Goal: Information Seeking & Learning: Learn about a topic

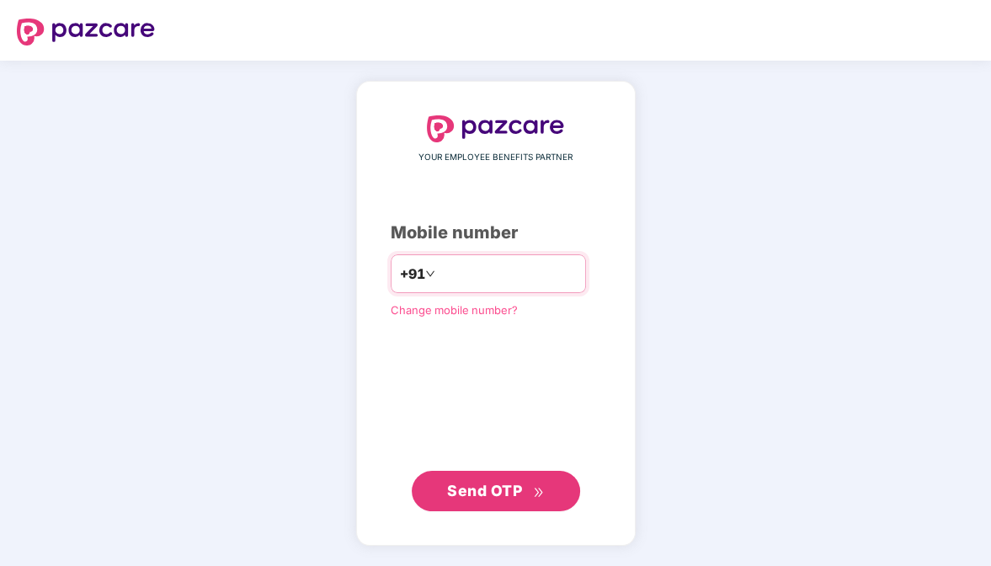
click at [439, 275] on input "number" at bounding box center [508, 273] width 138 height 27
type input "**********"
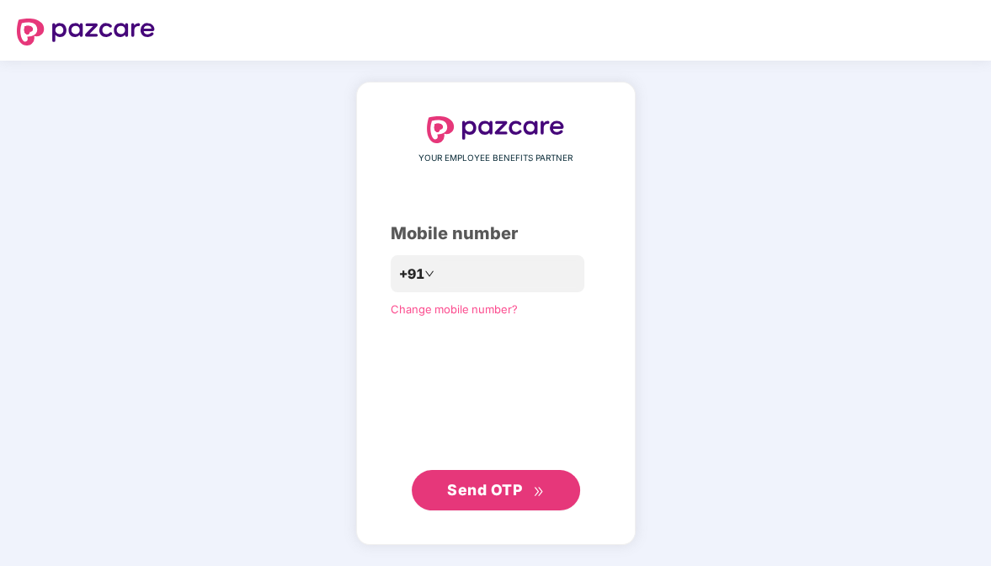
click at [530, 496] on span "Send OTP" at bounding box center [495, 490] width 97 height 24
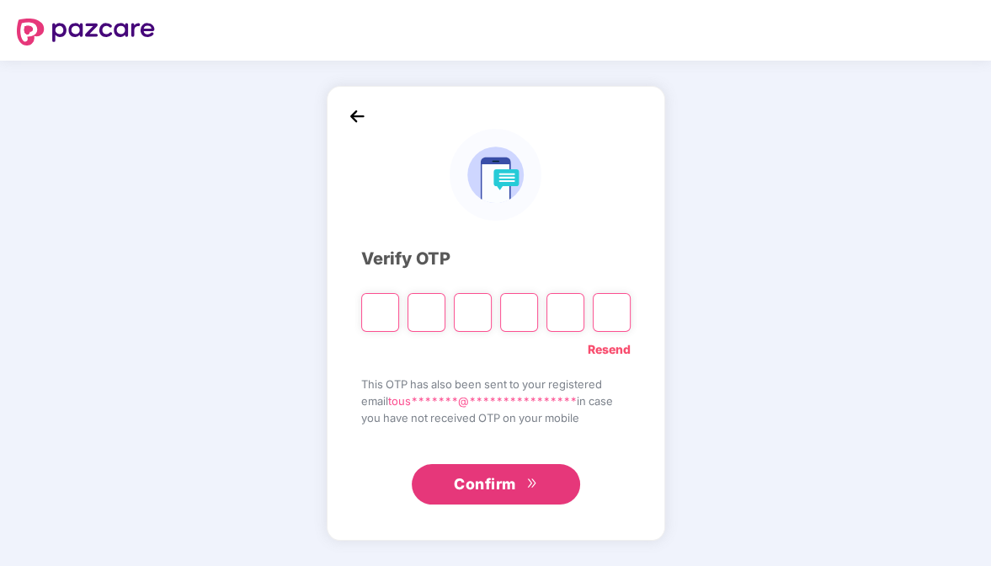
type input "*"
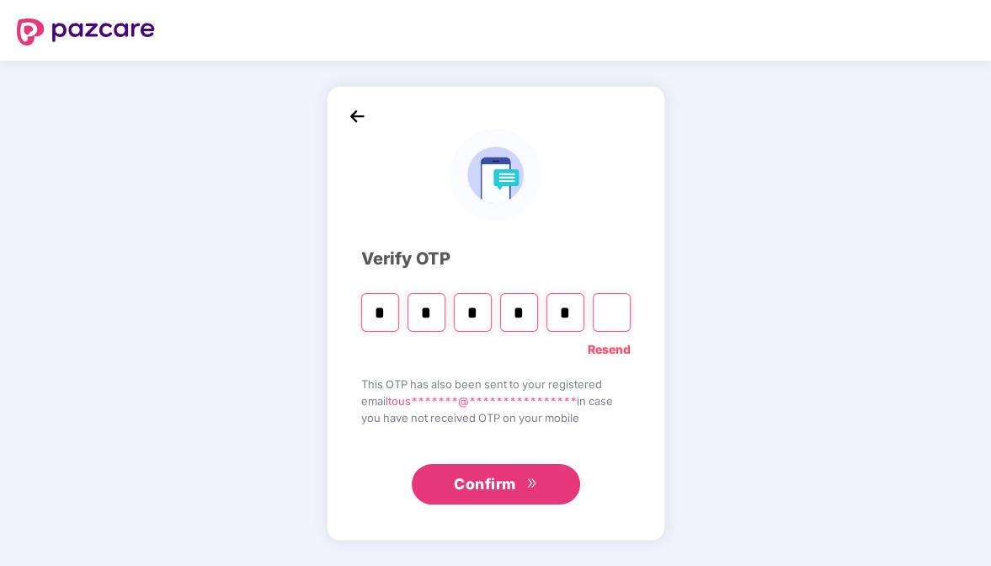
type input "*"
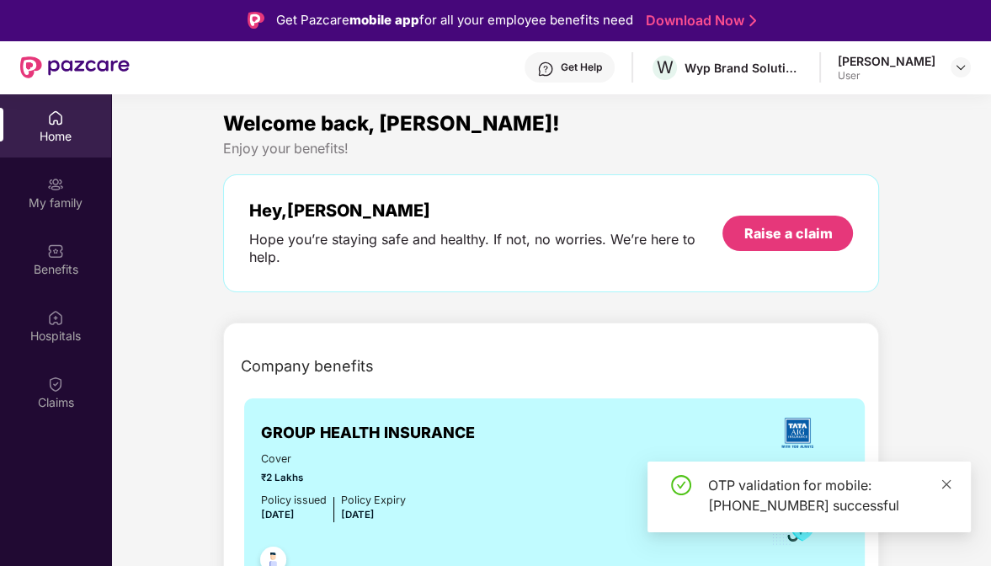
click at [950, 481] on icon "close" at bounding box center [947, 484] width 12 height 12
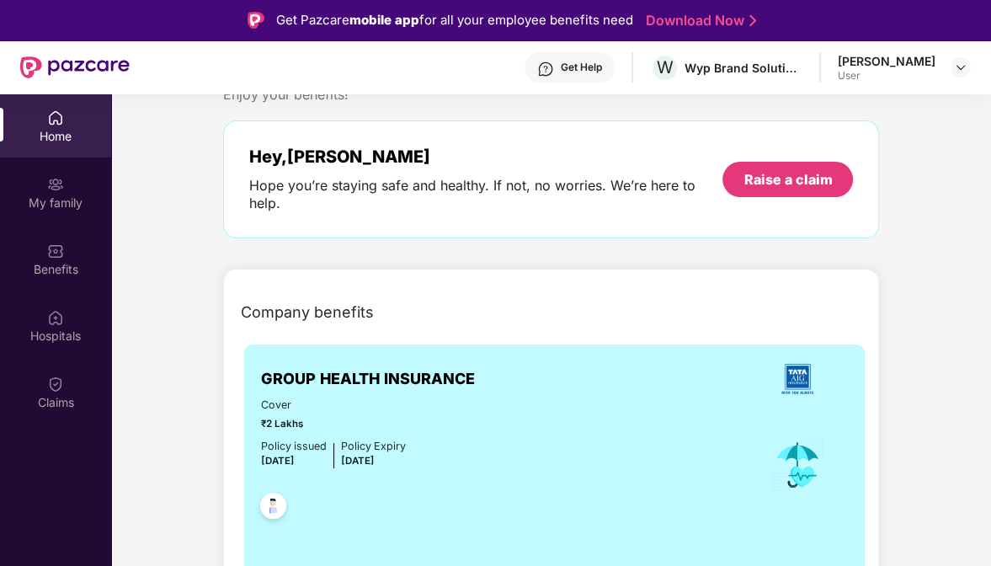
scroll to position [168, 0]
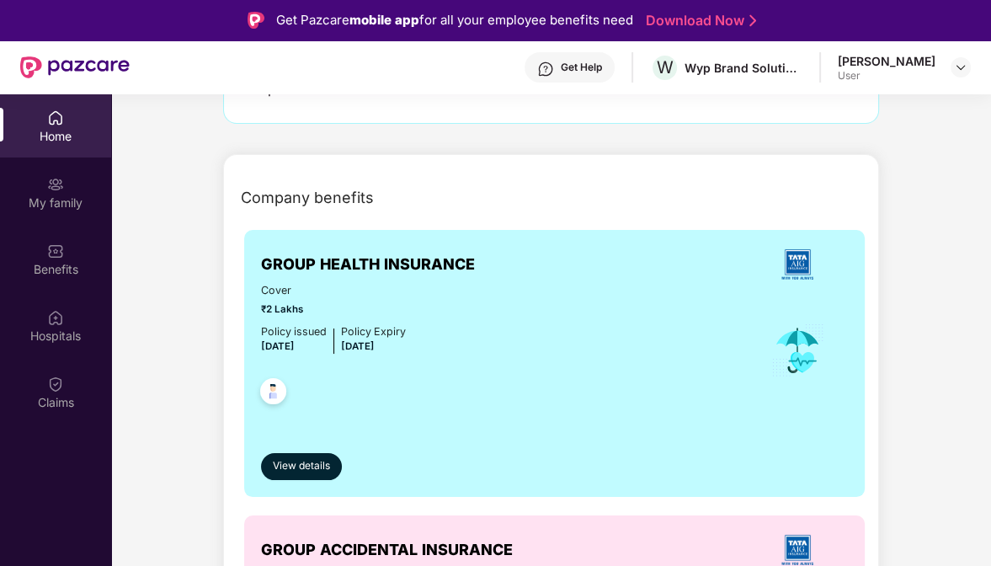
drag, startPoint x: 344, startPoint y: 346, endPoint x: 405, endPoint y: 349, distance: 61.5
click at [405, 349] on div "Cover ₹2 Lakhs Policy issued [DATE] Policy Expiry [DATE]" at bounding box center [555, 350] width 588 height 137
drag, startPoint x: 405, startPoint y: 349, endPoint x: 300, endPoint y: 349, distance: 105.3
click at [295, 349] on span "[DATE]" at bounding box center [278, 346] width 34 height 12
click at [520, 329] on div "Cover ₹2 Lakhs Policy issued [DATE] Policy Expiry [DATE]" at bounding box center [555, 350] width 588 height 137
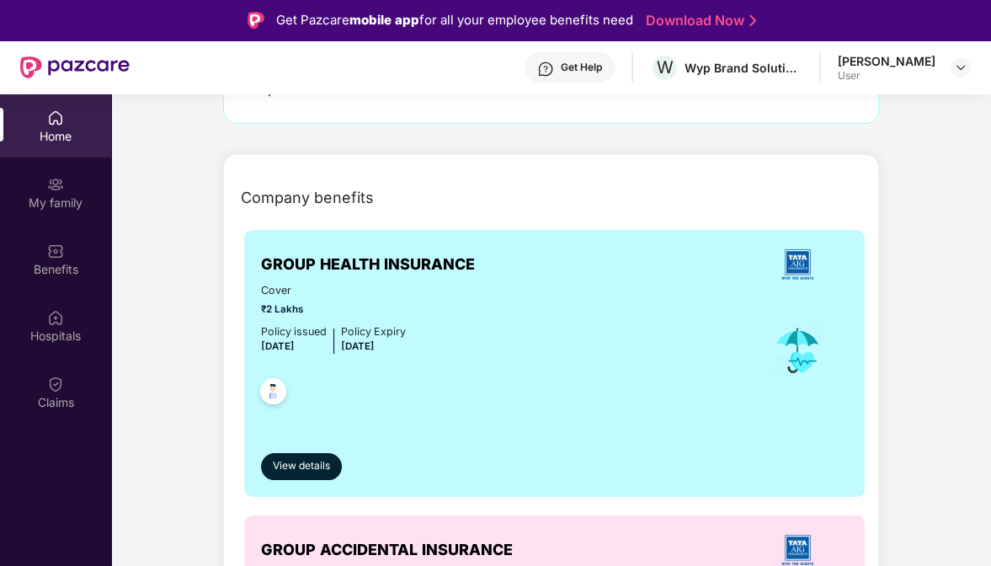
scroll to position [0, 0]
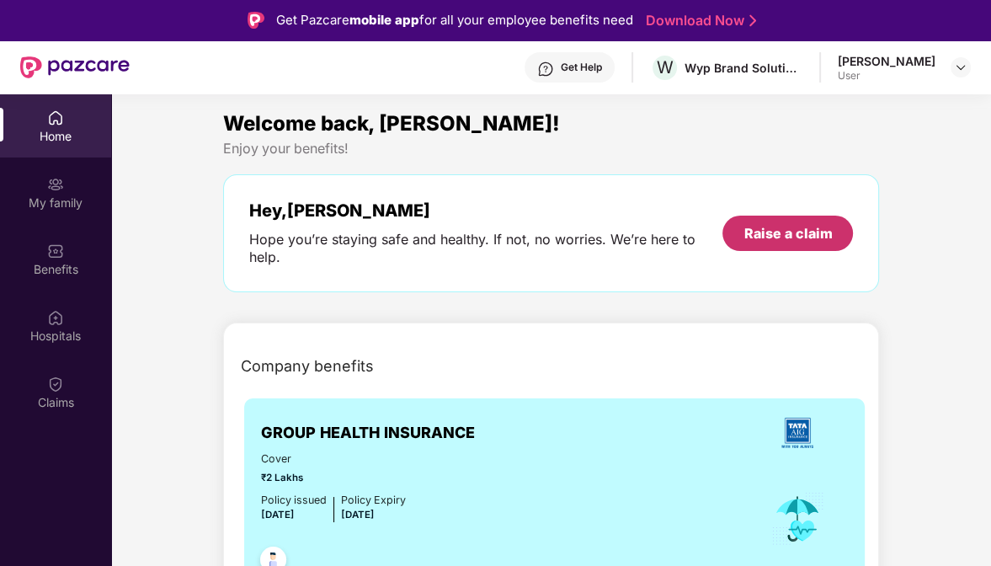
click at [783, 234] on div "Raise a claim" at bounding box center [788, 233] width 88 height 19
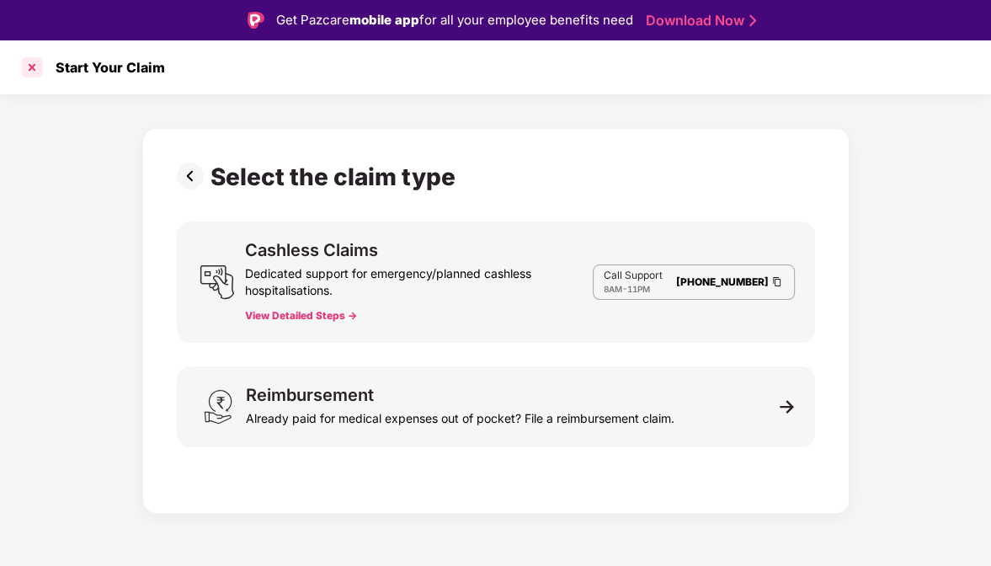
click at [30, 69] on div at bounding box center [32, 67] width 27 height 27
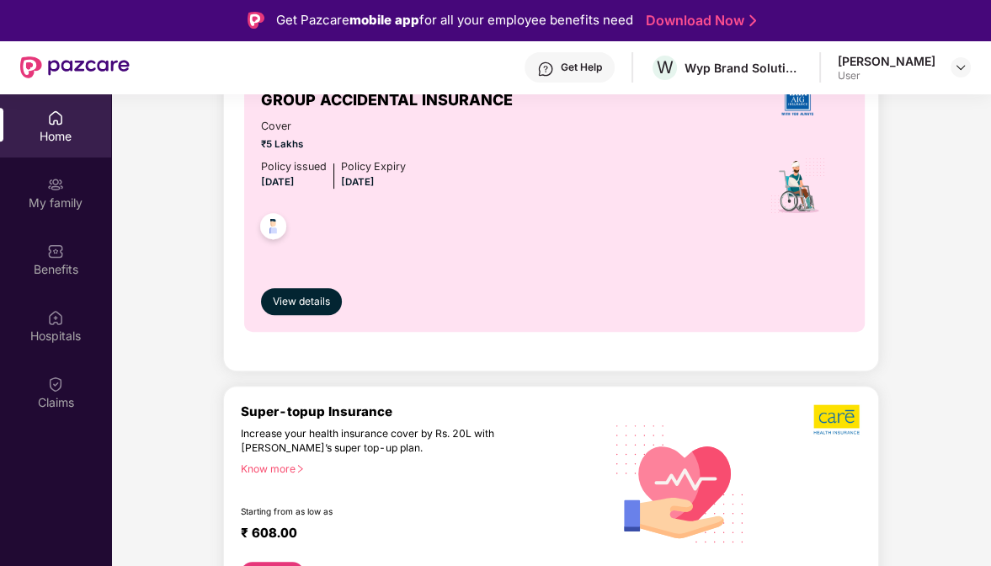
scroll to position [590, 0]
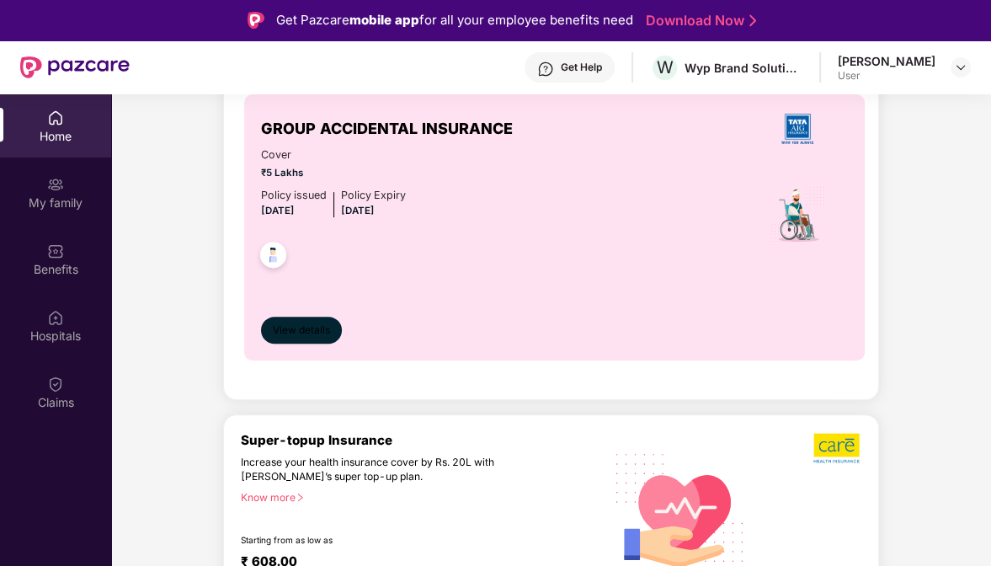
click at [300, 324] on span "View details" at bounding box center [301, 331] width 57 height 16
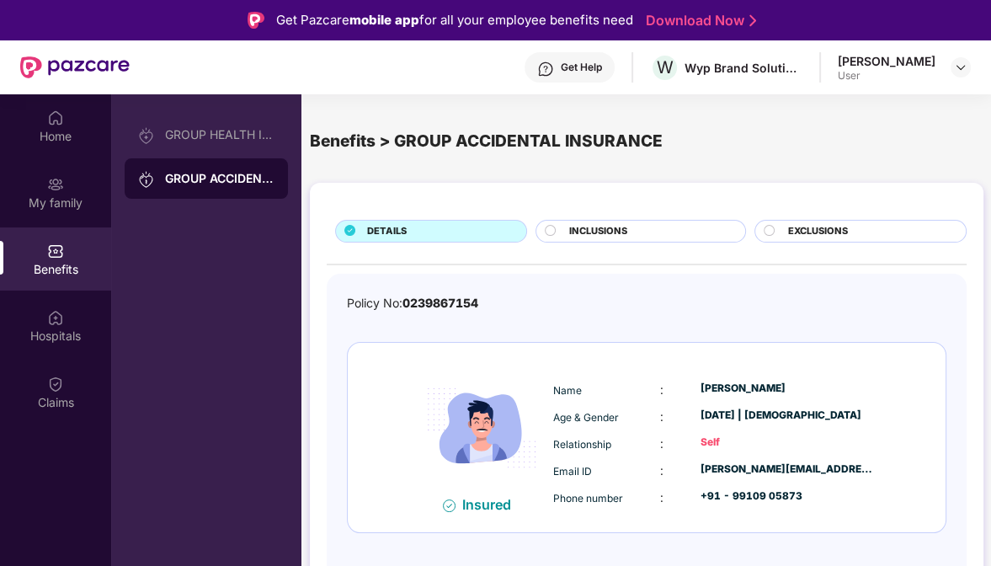
click at [734, 235] on div "INCLUSIONS" at bounding box center [648, 232] width 176 height 17
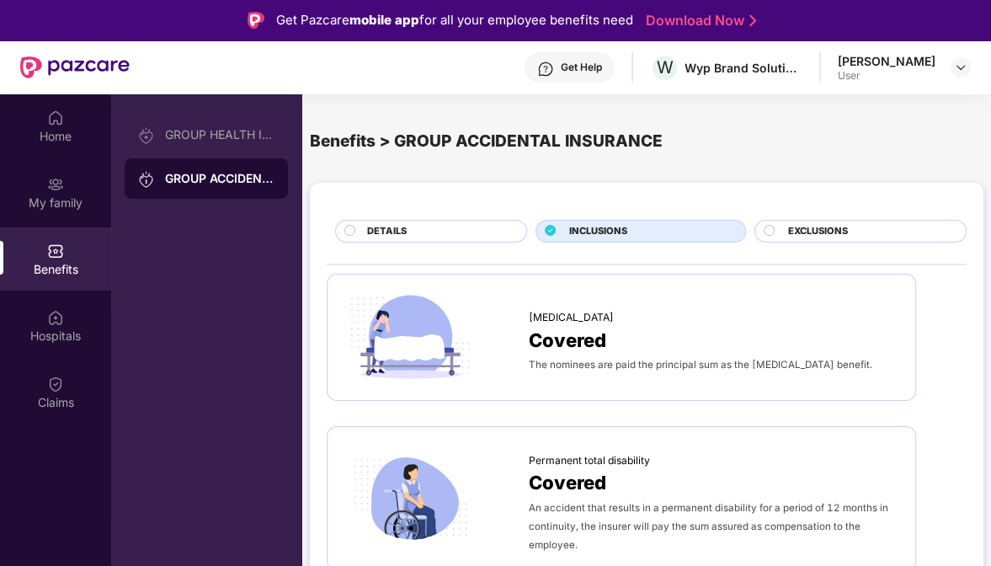
click at [734, 235] on div "INCLUSIONS" at bounding box center [648, 232] width 176 height 17
click at [546, 232] on icon at bounding box center [550, 231] width 10 height 10
click at [359, 232] on div "DETAILS" at bounding box center [438, 232] width 159 height 17
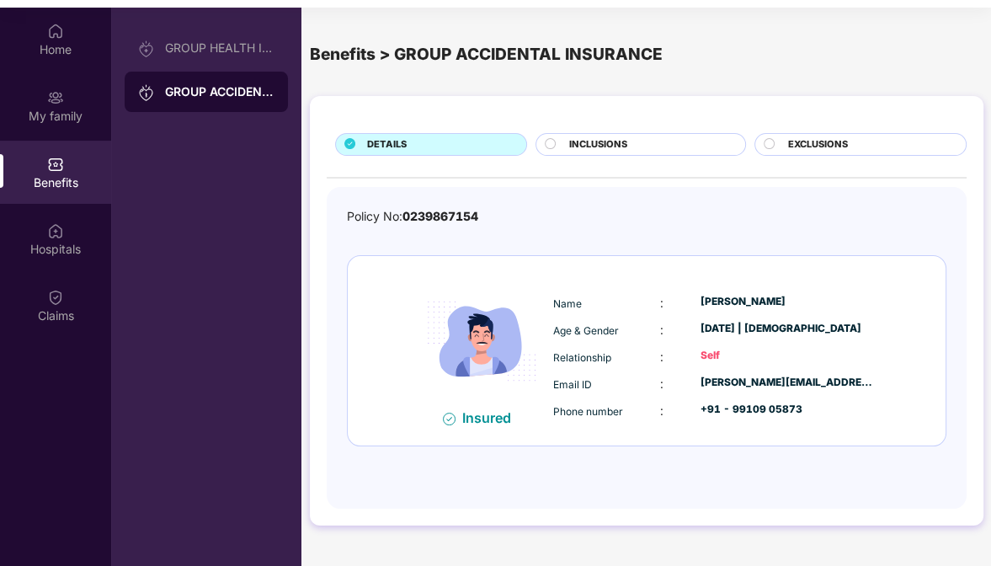
scroll to position [94, 0]
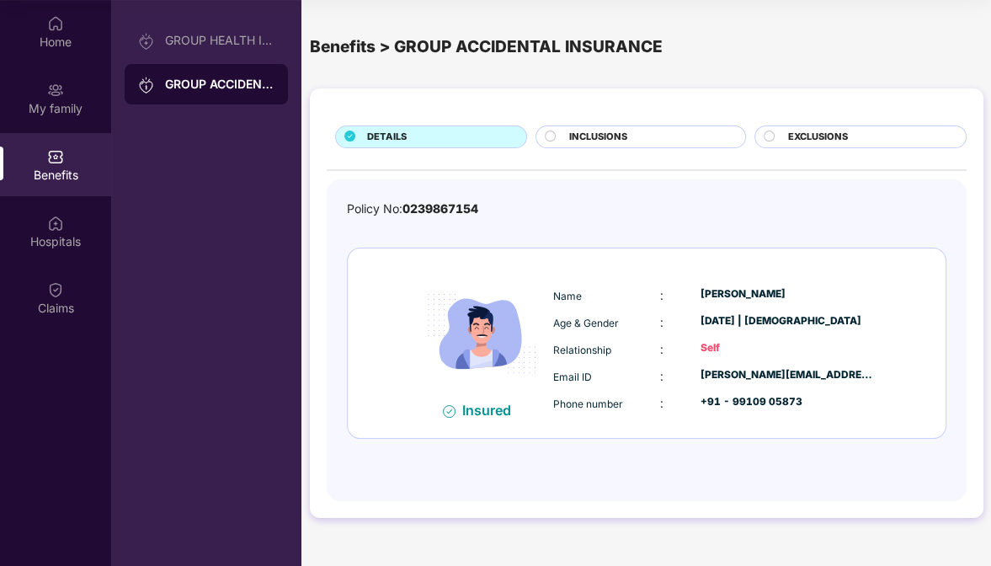
click at [449, 411] on img at bounding box center [449, 411] width 13 height 13
click at [447, 414] on img at bounding box center [449, 411] width 13 height 13
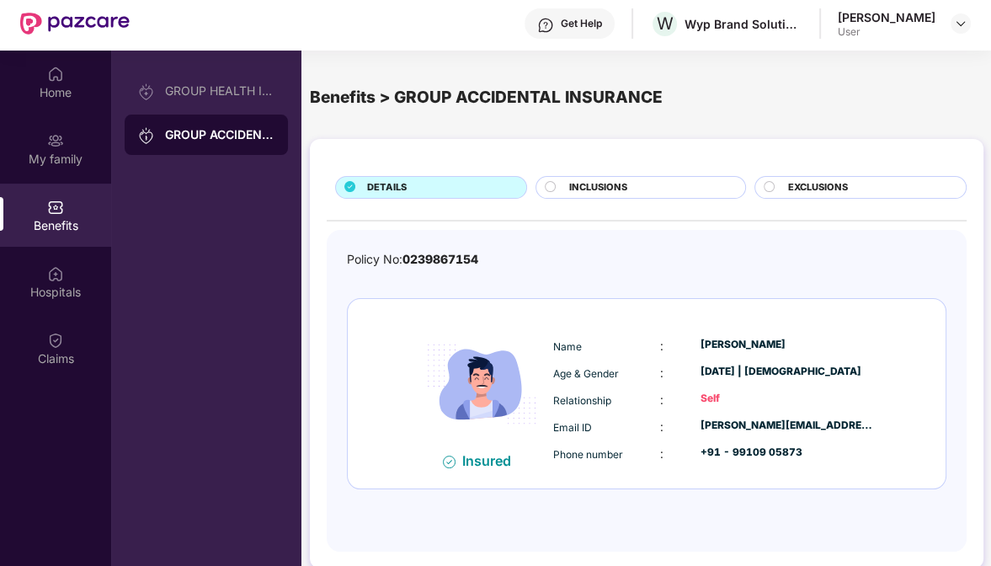
scroll to position [0, 0]
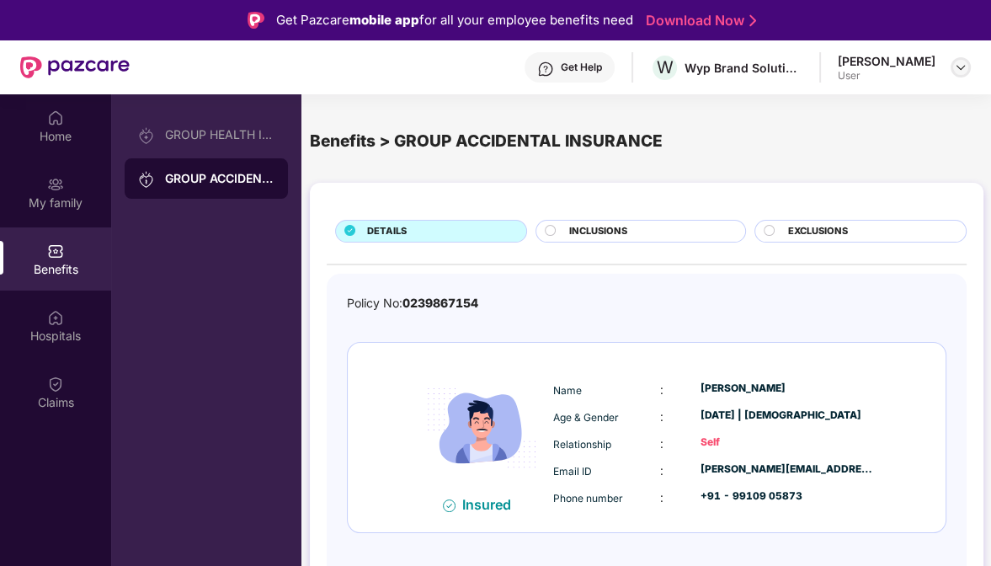
click at [960, 63] on img at bounding box center [960, 67] width 13 height 13
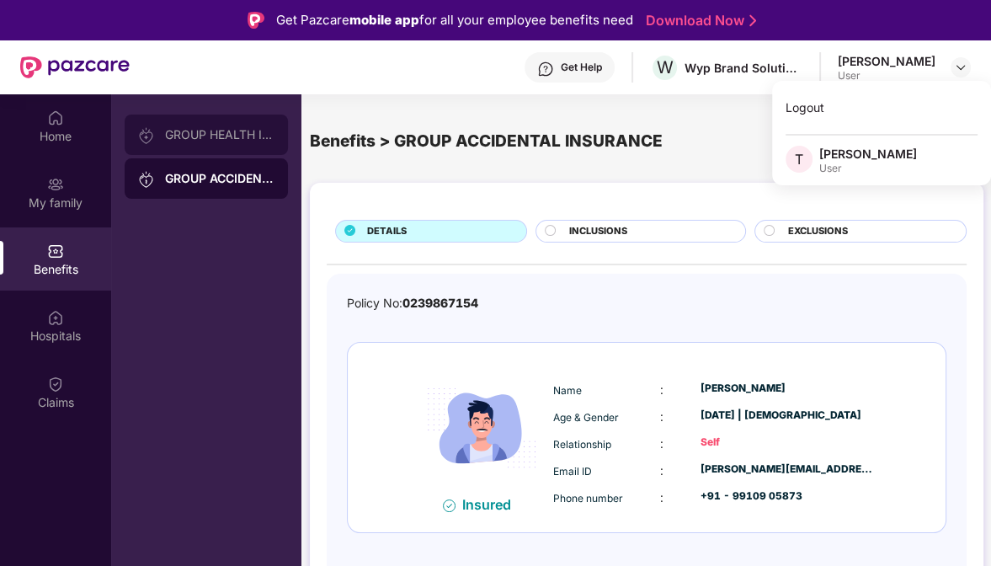
click at [212, 130] on div "GROUP HEALTH INSURANCE" at bounding box center [220, 134] width 110 height 13
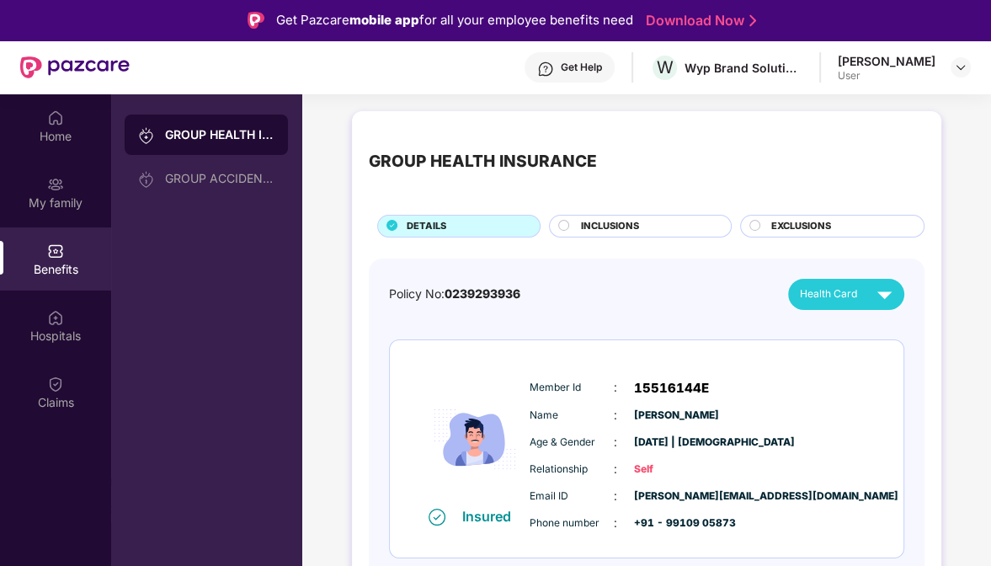
scroll to position [2, 0]
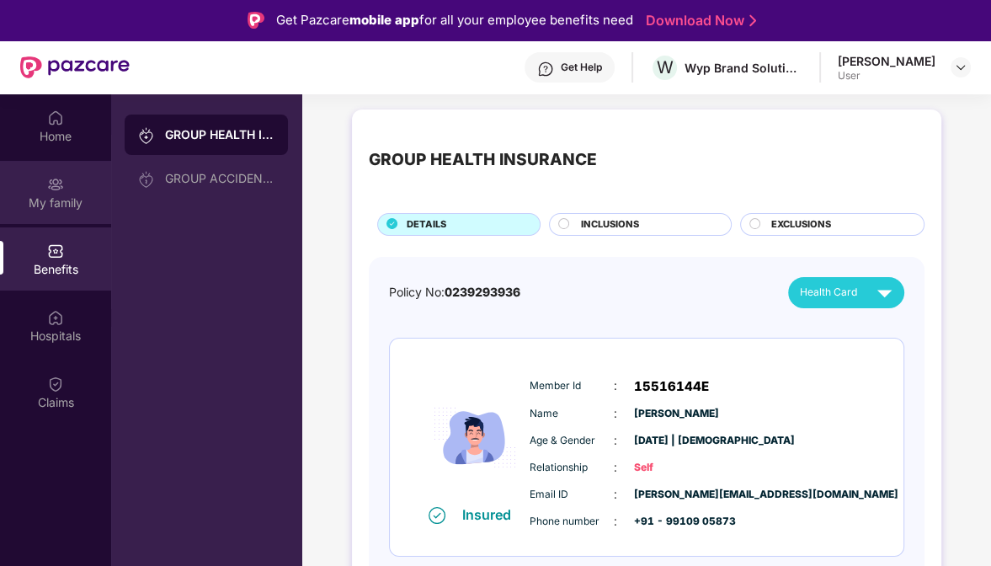
click at [61, 191] on img at bounding box center [55, 184] width 17 height 17
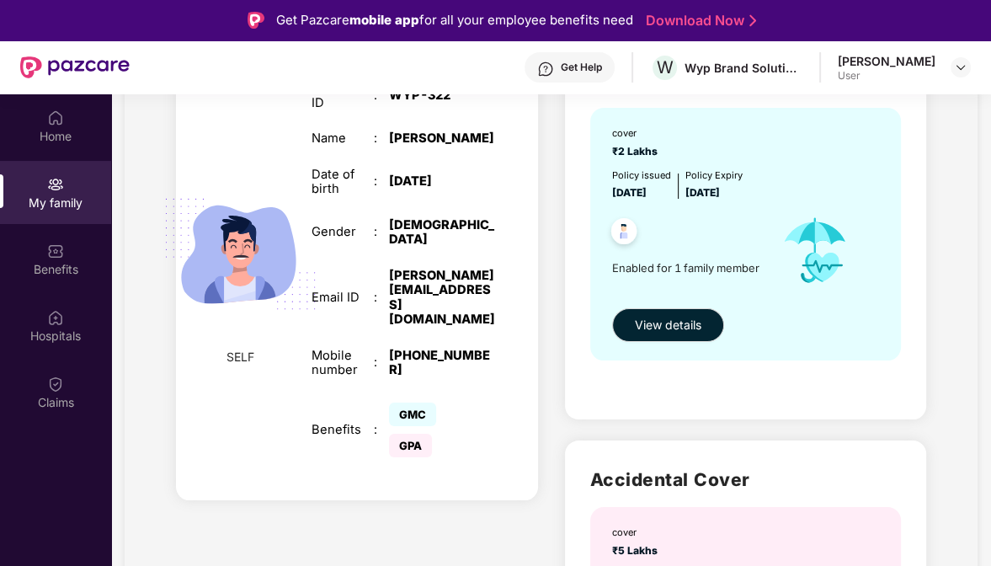
scroll to position [84, 0]
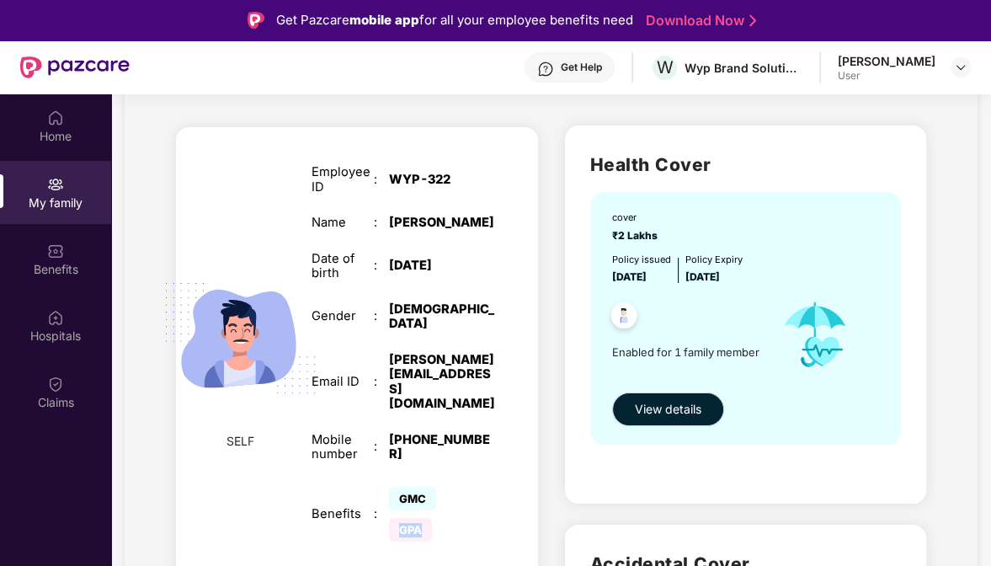
drag, startPoint x: 401, startPoint y: 489, endPoint x: 436, endPoint y: 490, distance: 35.4
click at [436, 523] on div "GPA" at bounding box center [417, 530] width 56 height 14
drag, startPoint x: 436, startPoint y: 490, endPoint x: 414, endPoint y: 451, distance: 45.2
click at [414, 487] on span "GMC" at bounding box center [412, 499] width 47 height 24
drag, startPoint x: 405, startPoint y: 454, endPoint x: 459, endPoint y: 454, distance: 53.9
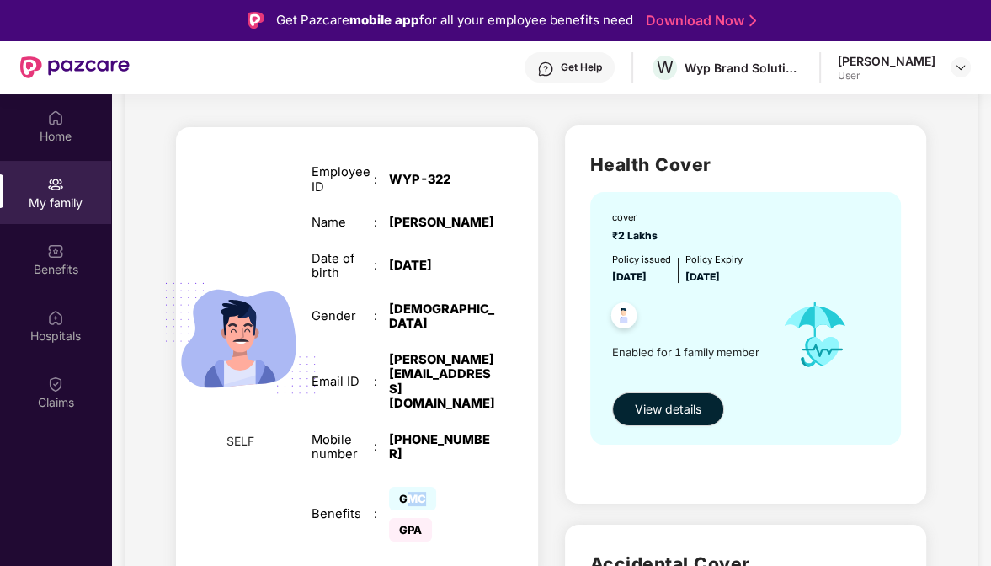
click at [459, 483] on div "GMC GPA" at bounding box center [443, 514] width 108 height 63
drag, startPoint x: 459, startPoint y: 454, endPoint x: 417, endPoint y: 490, distance: 55.5
click at [417, 518] on span "GPA" at bounding box center [410, 530] width 43 height 24
drag, startPoint x: 744, startPoint y: 355, endPoint x: 763, endPoint y: 356, distance: 19.4
click at [763, 356] on span "Enabled for 1 family member" at bounding box center [691, 352] width 158 height 17
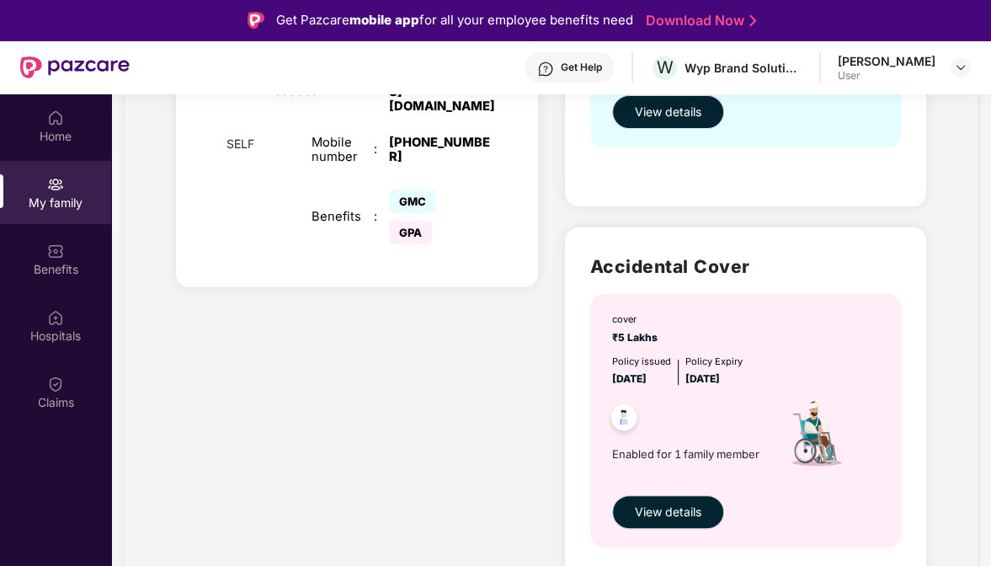
scroll to position [392, 0]
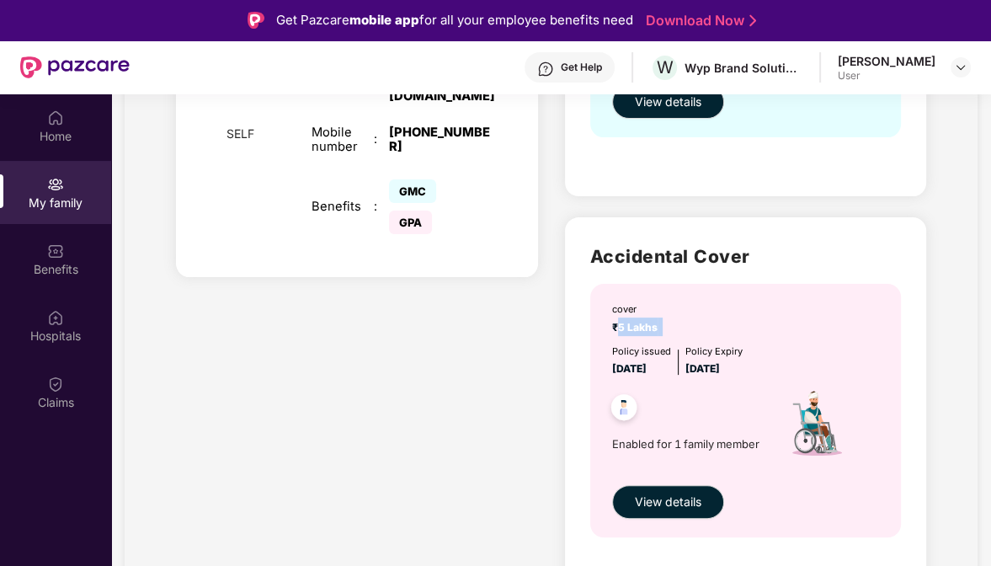
drag, startPoint x: 614, startPoint y: 329, endPoint x: 670, endPoint y: 327, distance: 55.6
click at [670, 327] on div "cover ₹5 Lakhs" at bounding box center [747, 318] width 271 height 33
click at [668, 494] on span "View details" at bounding box center [668, 502] width 67 height 19
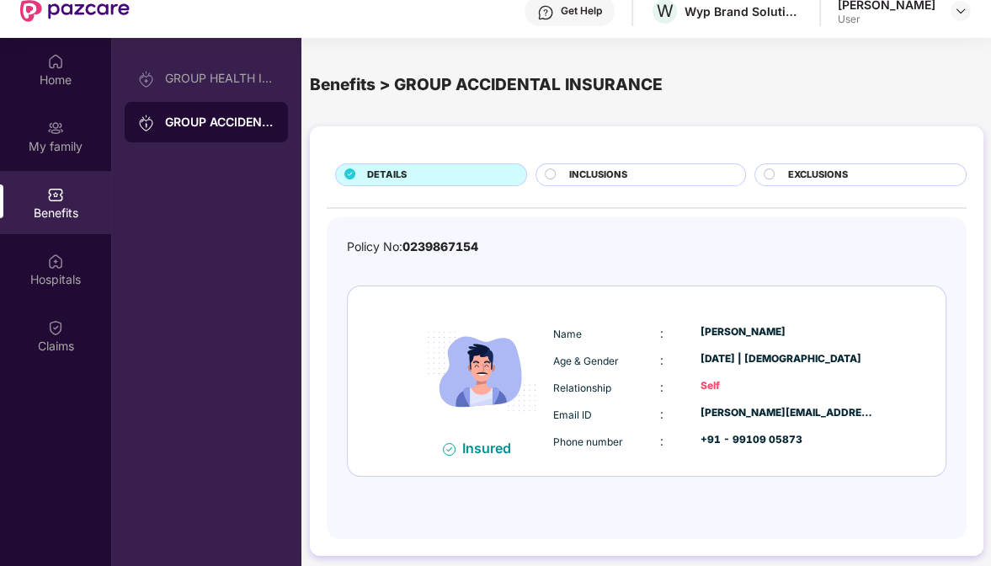
scroll to position [94, 0]
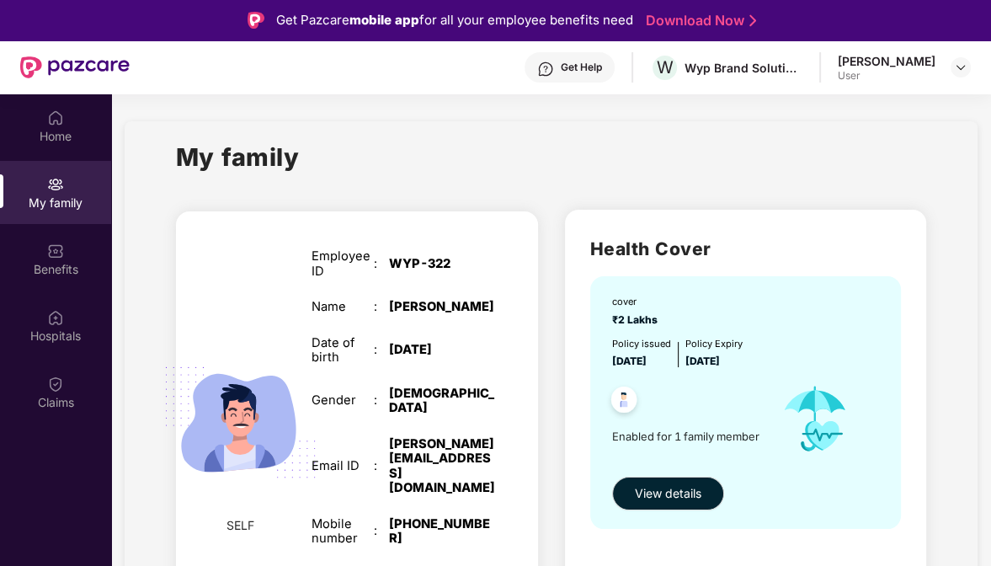
click at [676, 439] on span "Enabled for 1 family member" at bounding box center [691, 436] width 158 height 17
drag, startPoint x: 704, startPoint y: 434, endPoint x: 759, endPoint y: 431, distance: 54.8
click at [759, 431] on span "Enabled for 1 family member" at bounding box center [691, 436] width 158 height 17
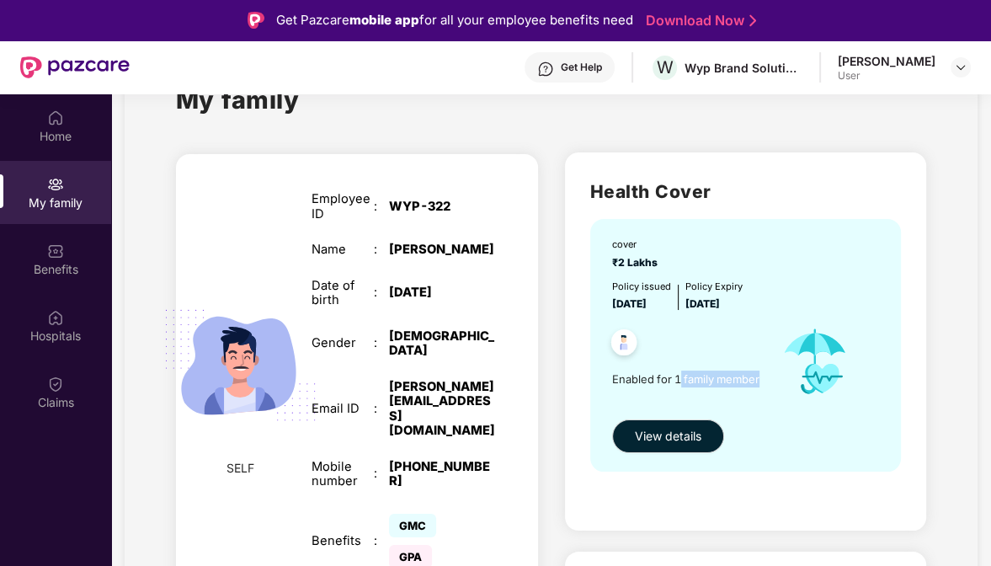
scroll to position [84, 0]
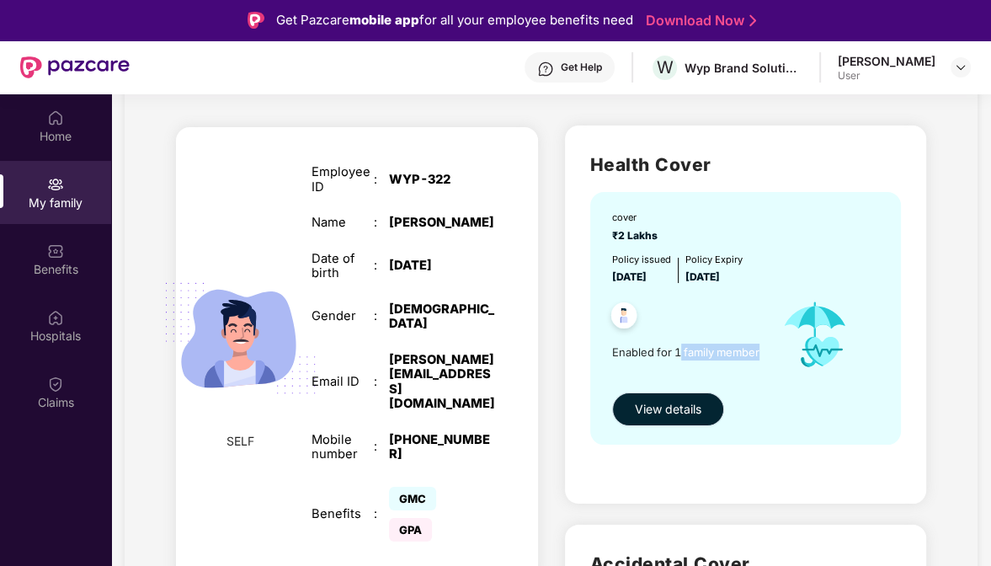
click at [671, 406] on span "View details" at bounding box center [668, 409] width 67 height 19
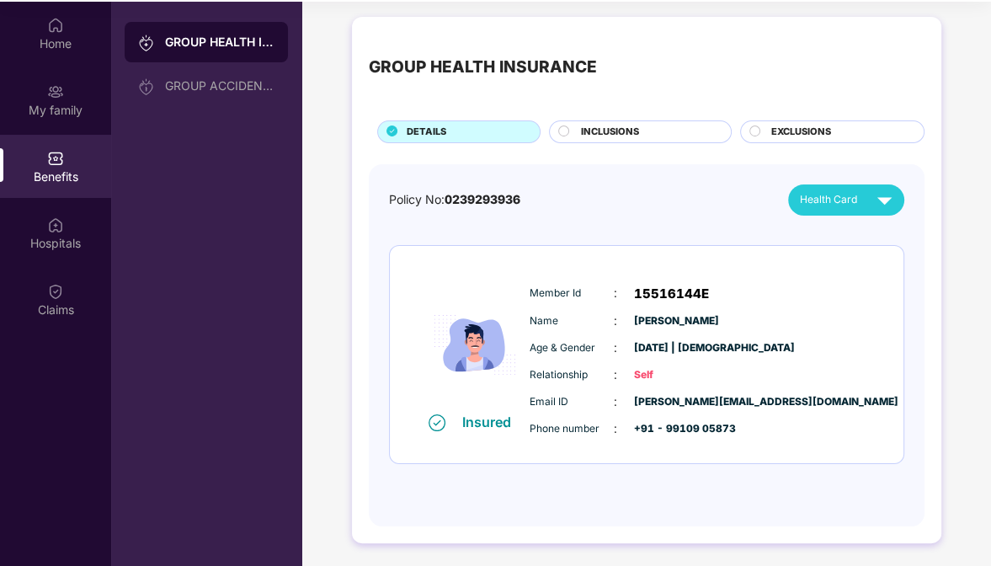
scroll to position [94, 0]
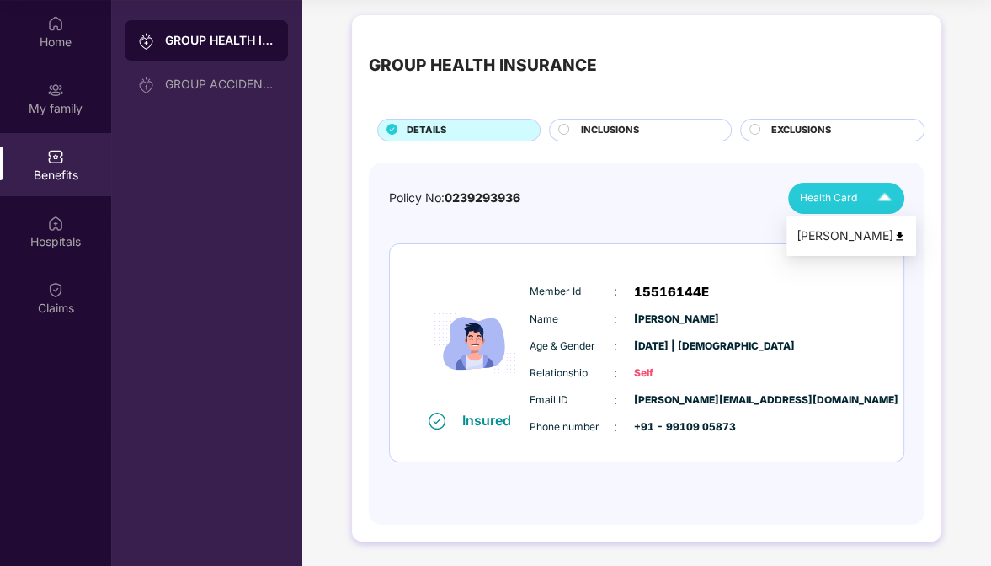
click at [885, 200] on img at bounding box center [884, 198] width 29 height 29
click at [629, 200] on div "Policy No: 0239293936 Health Card" at bounding box center [646, 198] width 515 height 31
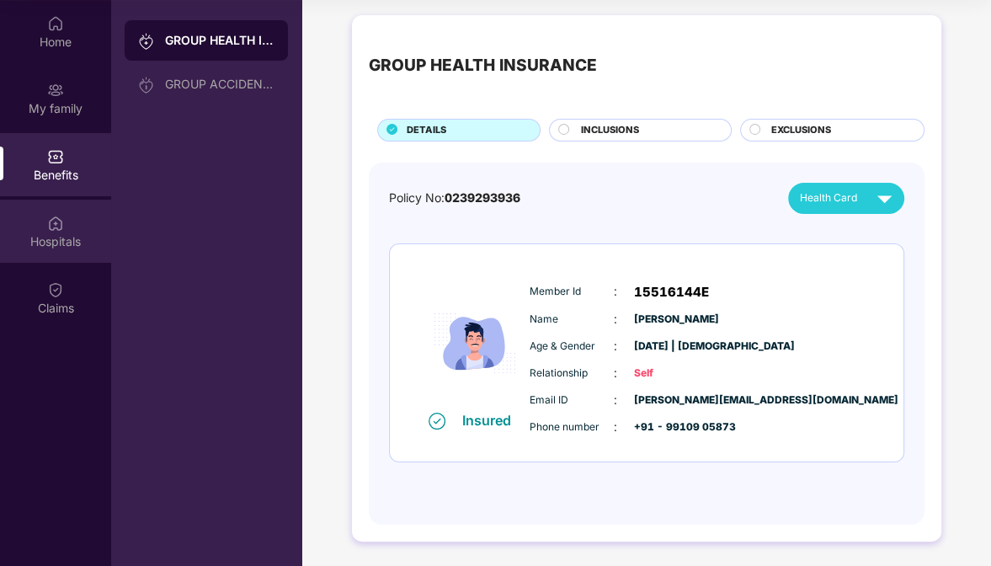
click at [53, 234] on div "Hospitals" at bounding box center [55, 241] width 111 height 17
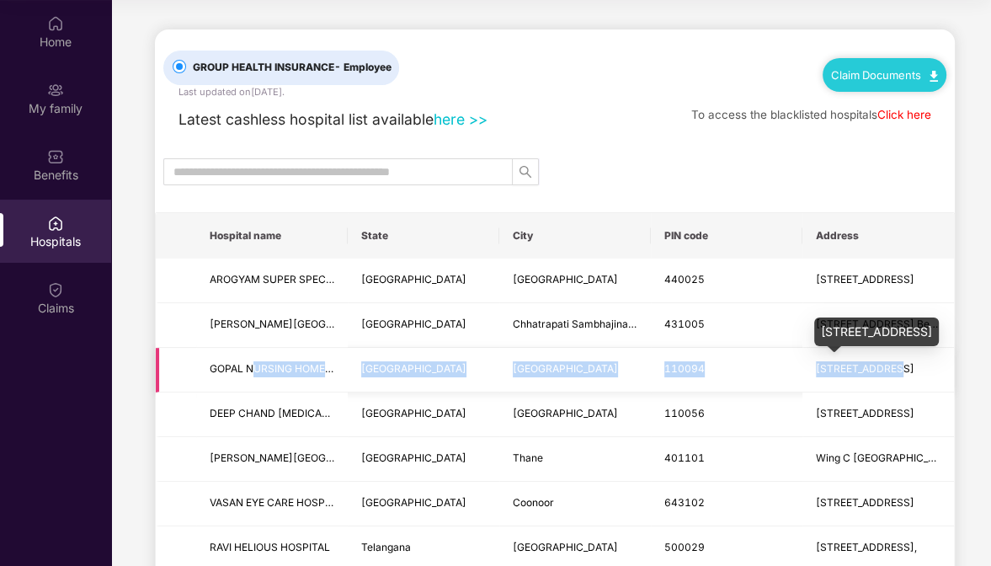
drag, startPoint x: 252, startPoint y: 367, endPoint x: 886, endPoint y: 363, distance: 634.3
click at [886, 363] on tr "GOPAL NURSING HOME AND [GEOGRAPHIC_DATA] New Delhi [STREET_ADDRESS]" at bounding box center [555, 370] width 799 height 45
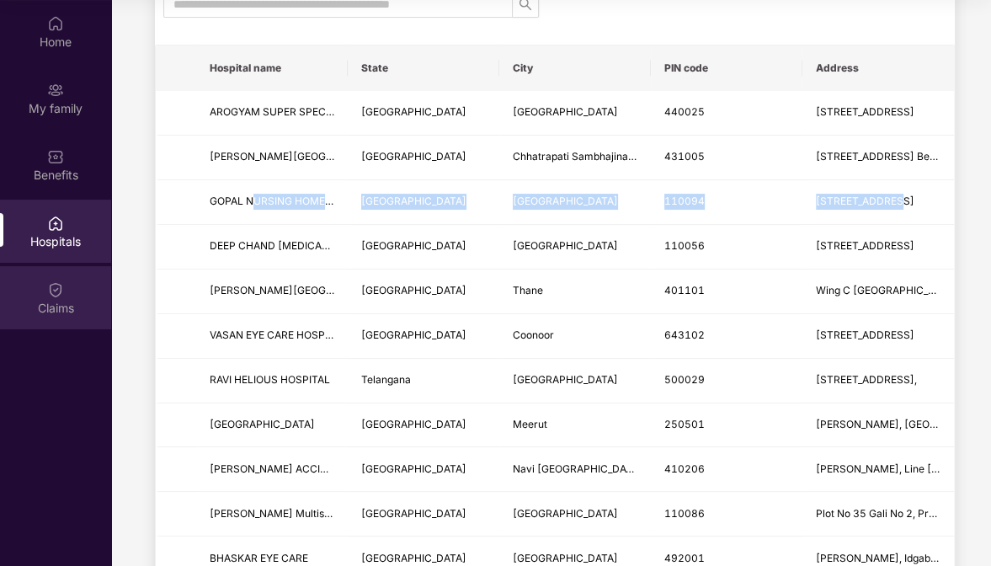
scroll to position [168, 0]
click at [62, 287] on img at bounding box center [55, 289] width 17 height 17
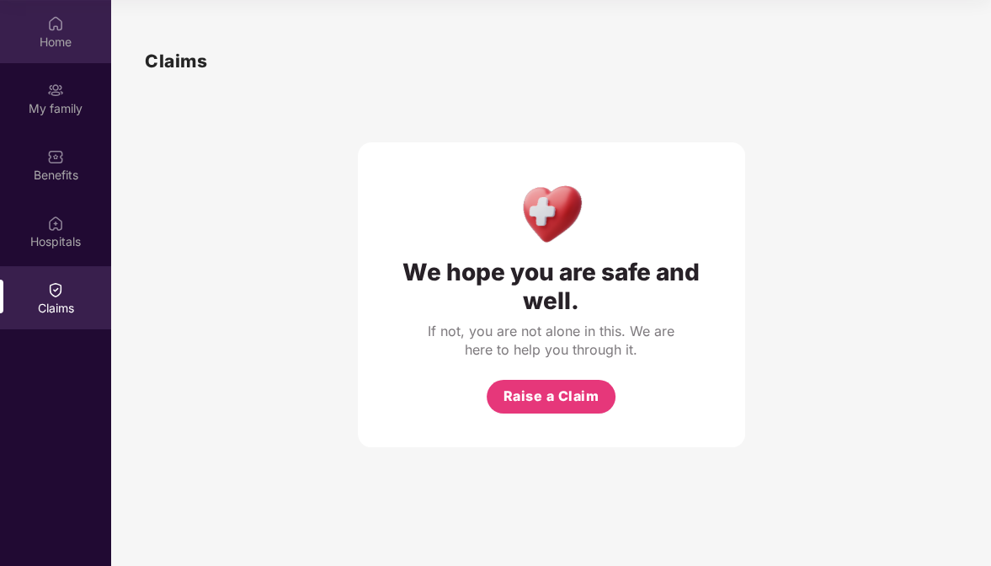
click at [51, 37] on div "Home" at bounding box center [55, 42] width 111 height 17
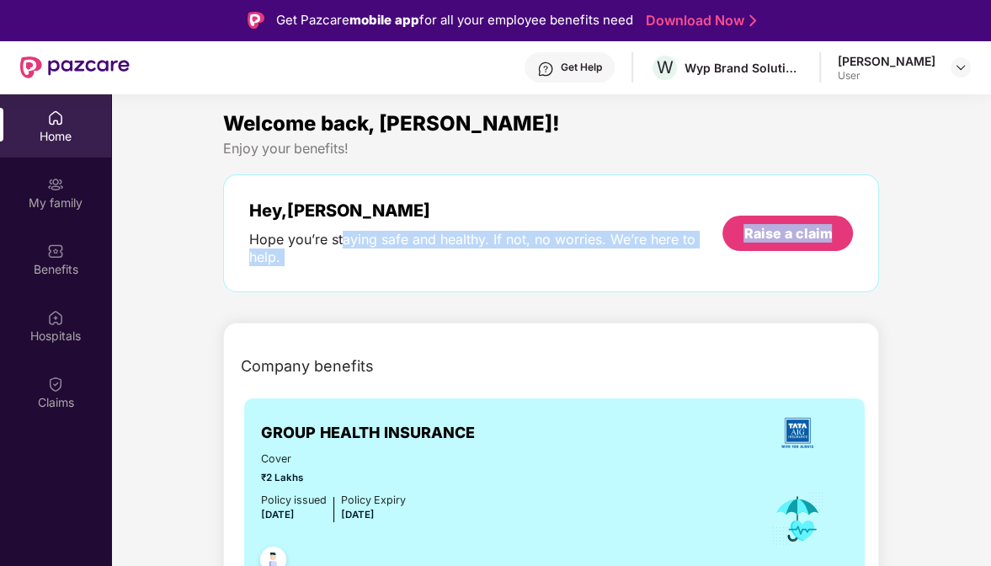
drag, startPoint x: 343, startPoint y: 235, endPoint x: 896, endPoint y: 207, distance: 554.1
